Goal: Task Accomplishment & Management: Manage account settings

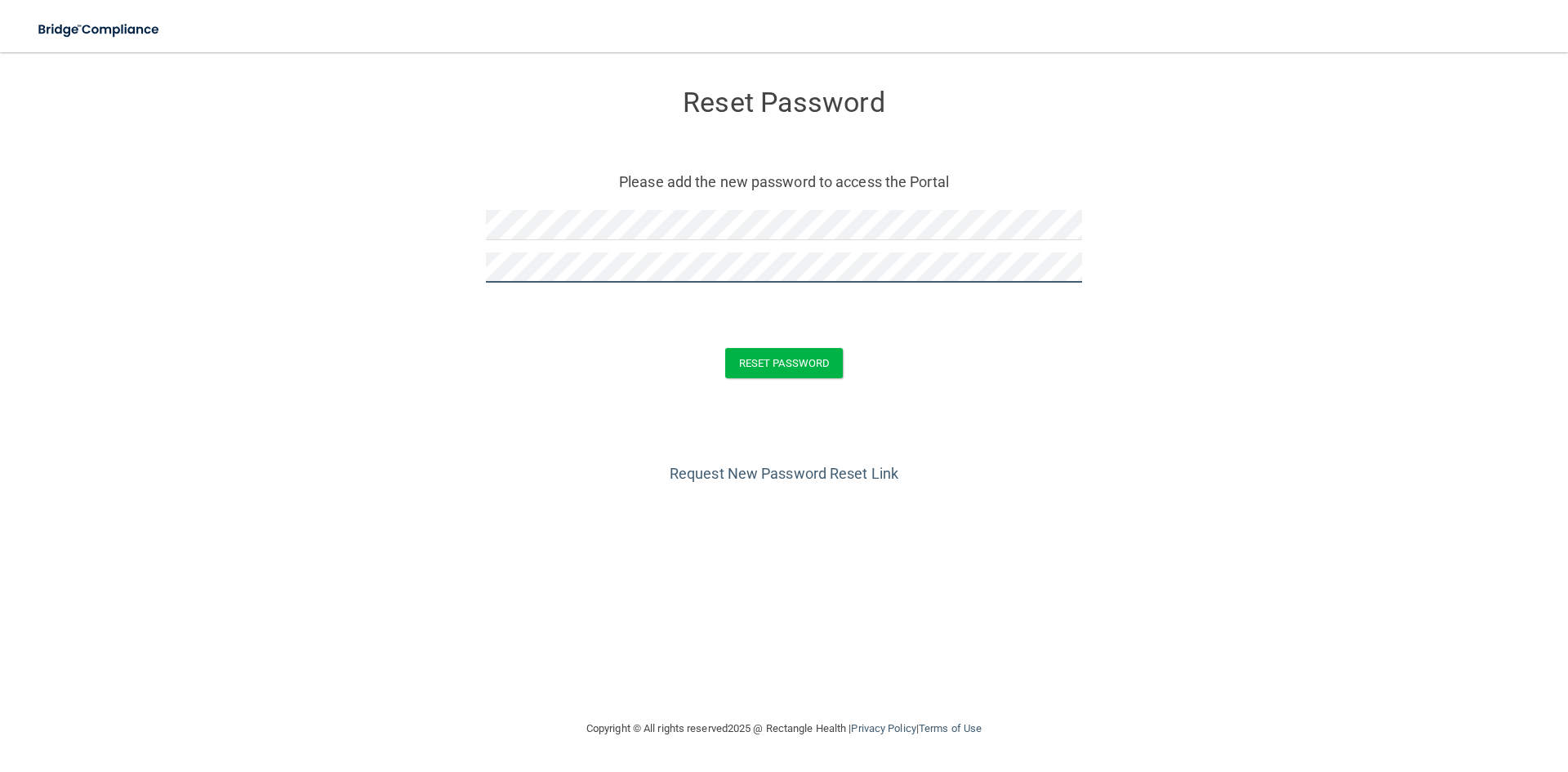
click at [725, 348] on button "Reset Password" at bounding box center [784, 363] width 117 height 30
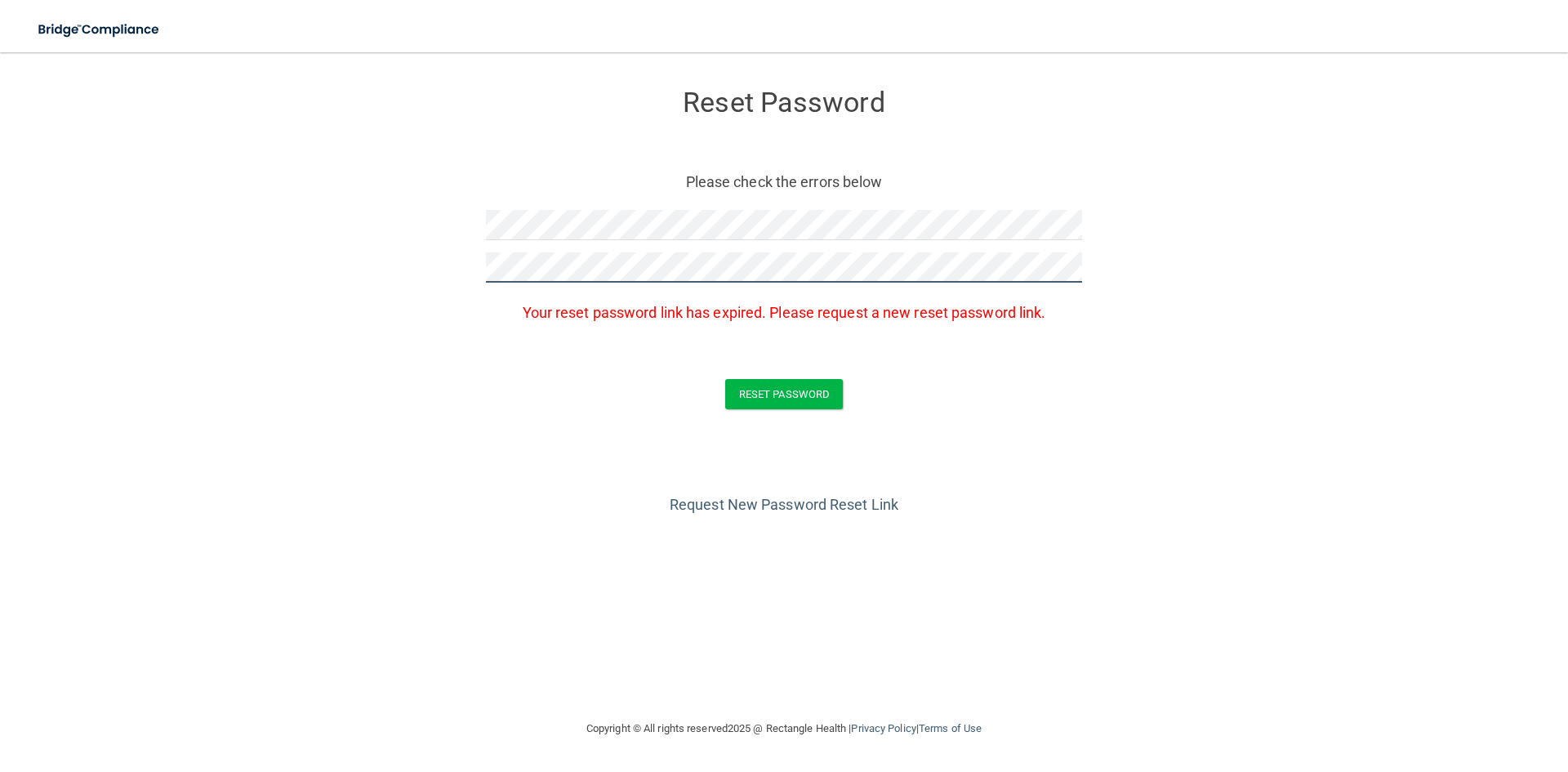
click at [725, 379] on button "Reset Password" at bounding box center [784, 395] width 117 height 30
click at [770, 394] on button "Reset Password" at bounding box center [784, 395] width 117 height 30
click at [776, 403] on button "Reset Password" at bounding box center [784, 395] width 117 height 30
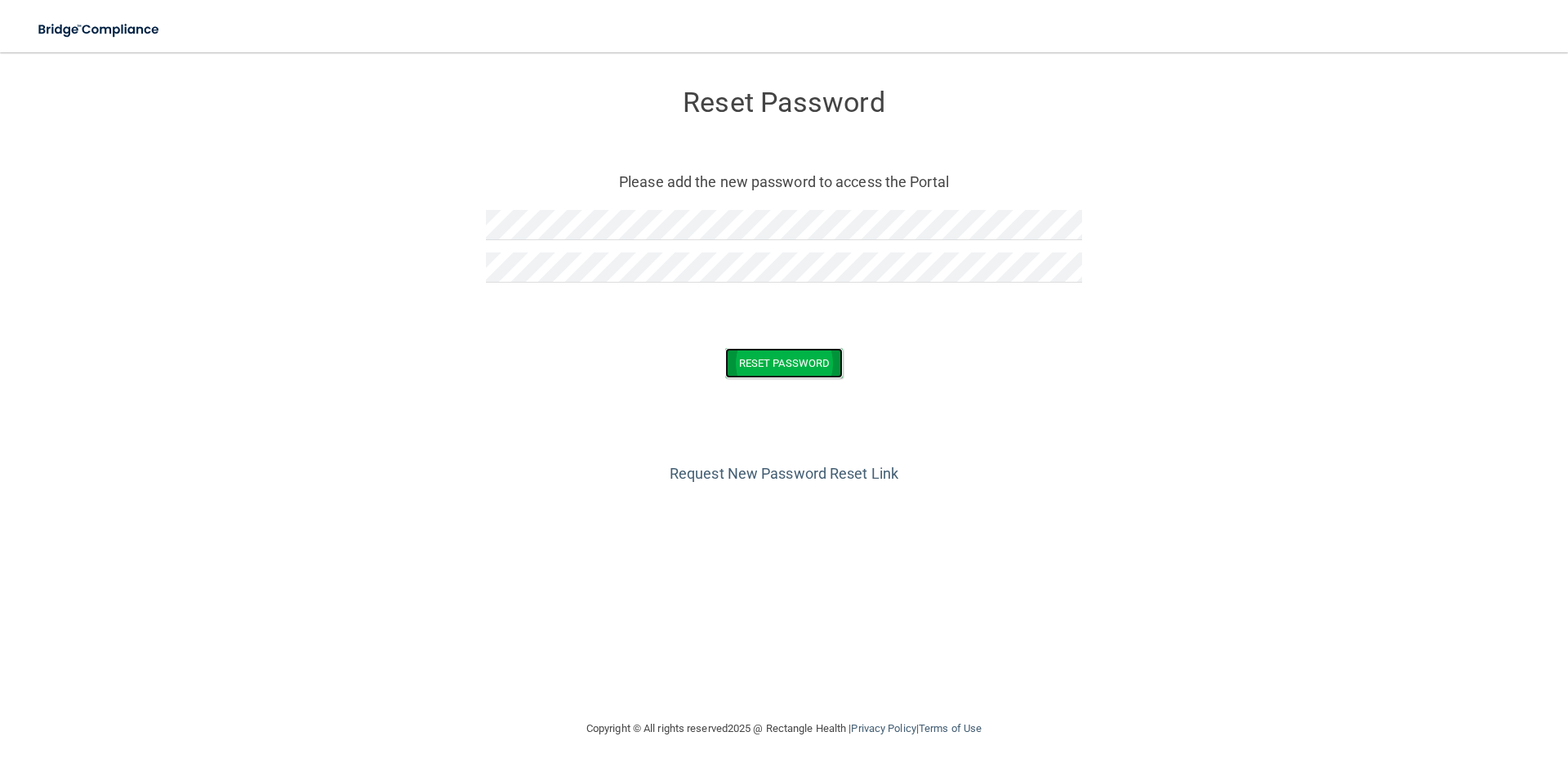
click at [804, 368] on button "Reset Password" at bounding box center [784, 363] width 117 height 30
